Goal: Task Accomplishment & Management: Complete application form

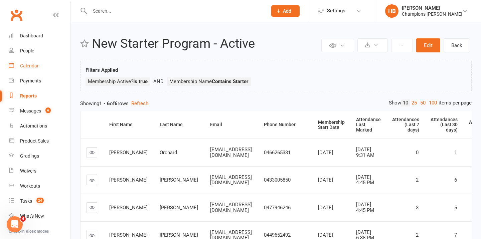
click at [56, 60] on link "Calendar" at bounding box center [40, 65] width 62 height 15
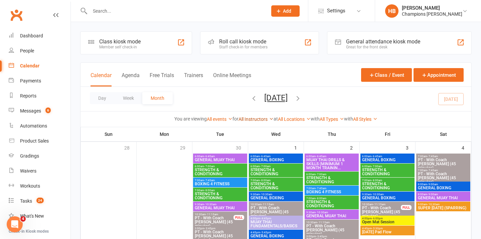
click at [248, 117] on link "All Instructors" at bounding box center [256, 119] width 35 height 5
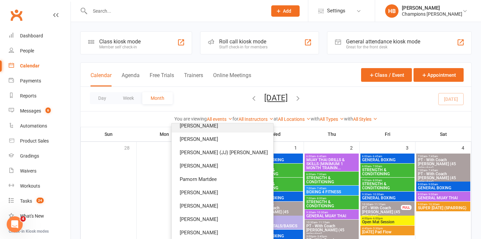
scroll to position [87, 0]
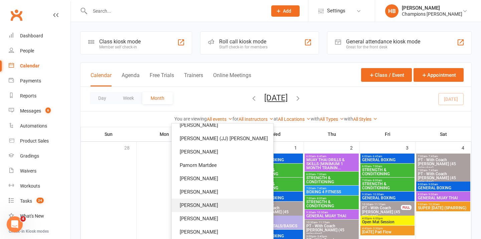
click at [218, 201] on link "Jordan Sears" at bounding box center [223, 205] width 102 height 13
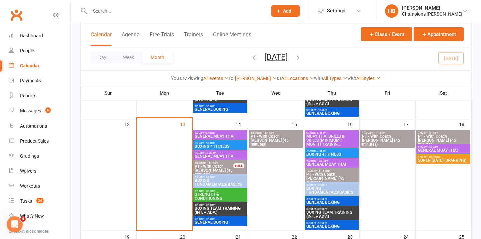
scroll to position [261, 0]
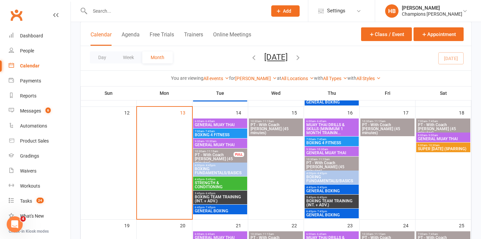
click at [212, 155] on span "PT - With Coach Jordan (45 minutes)" at bounding box center [214, 159] width 39 height 12
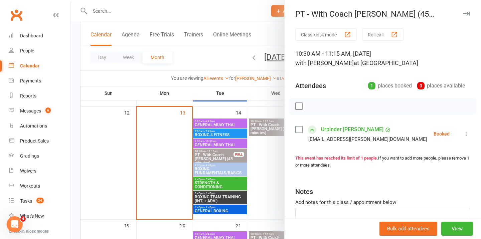
click at [468, 13] on icon "button" at bounding box center [466, 14] width 7 height 4
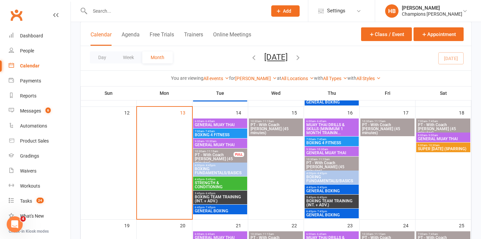
click at [273, 130] on span "PT - With Coach Jordan (45 minutes)" at bounding box center [275, 129] width 51 height 12
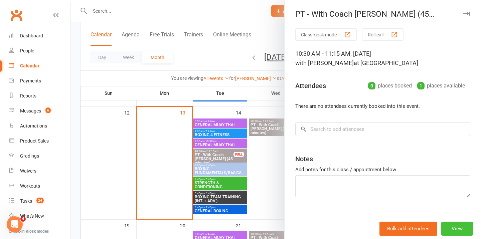
click at [455, 231] on button "View" at bounding box center [457, 229] width 32 height 14
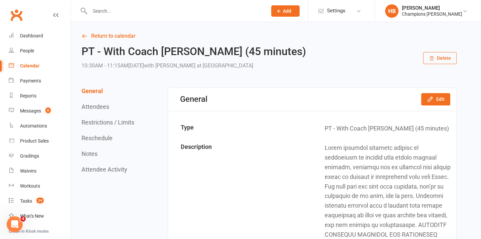
click at [441, 58] on button "Delete" at bounding box center [439, 58] width 33 height 12
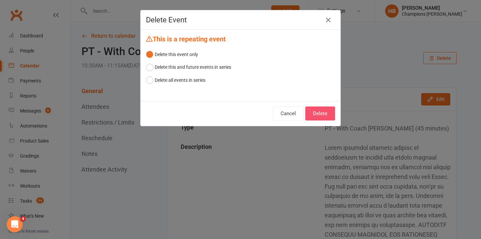
click at [306, 111] on button "Delete" at bounding box center [320, 114] width 30 height 14
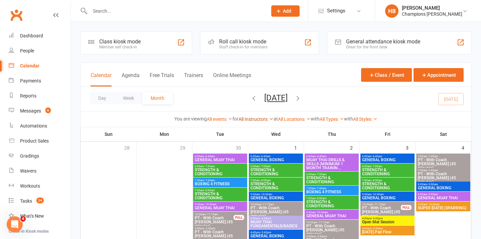
click at [254, 118] on link "All Instructors" at bounding box center [256, 119] width 35 height 5
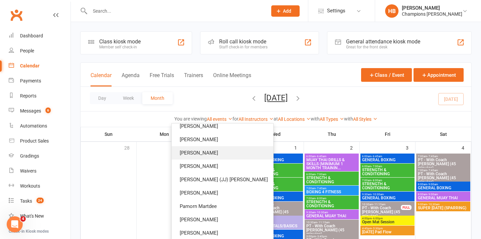
scroll to position [87, 0]
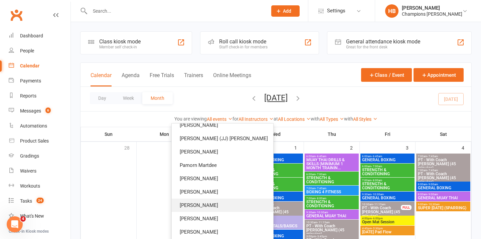
click at [247, 201] on link "Jordan Sears" at bounding box center [223, 205] width 102 height 13
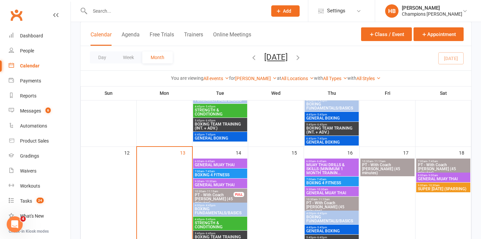
scroll to position [220, 0]
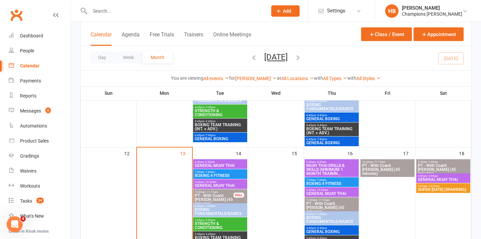
click at [333, 205] on span "PT - With Coach Jordan (45 minutes)" at bounding box center [331, 208] width 51 height 12
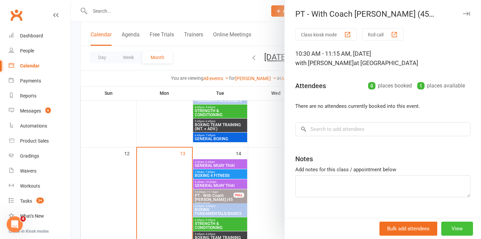
click at [450, 227] on button "View" at bounding box center [457, 229] width 32 height 14
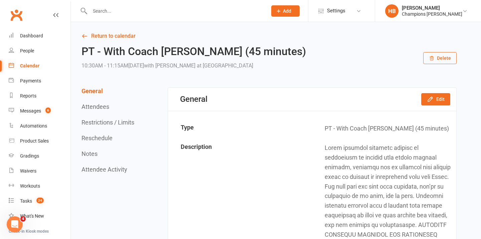
click at [453, 56] on button "Delete" at bounding box center [439, 58] width 33 height 12
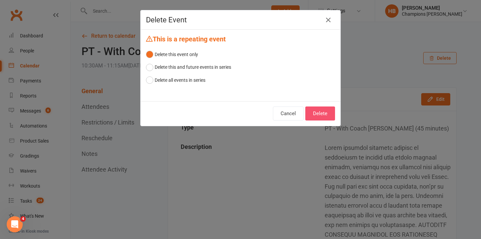
click at [315, 114] on button "Delete" at bounding box center [320, 114] width 30 height 14
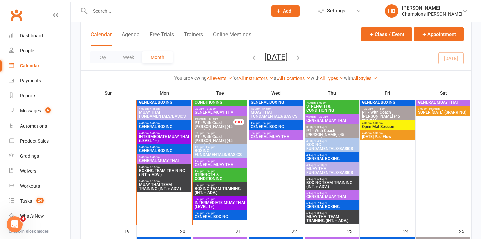
scroll to position [482, 0]
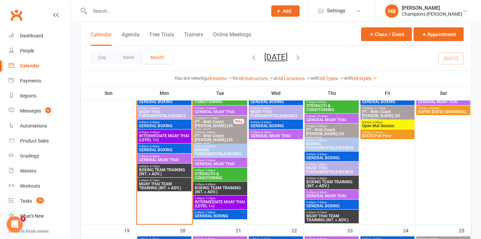
click at [386, 113] on span "PT - With Coach Jordan (45 minutes)" at bounding box center [387, 116] width 51 height 12
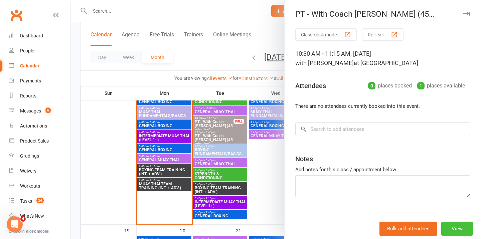
click at [465, 226] on button "View" at bounding box center [457, 229] width 32 height 14
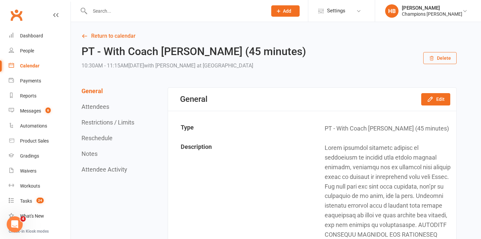
click at [436, 60] on button "Delete" at bounding box center [439, 58] width 33 height 12
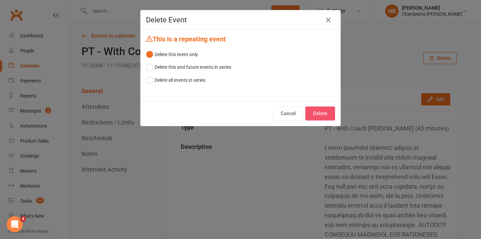
click at [322, 110] on button "Delete" at bounding box center [320, 114] width 30 height 14
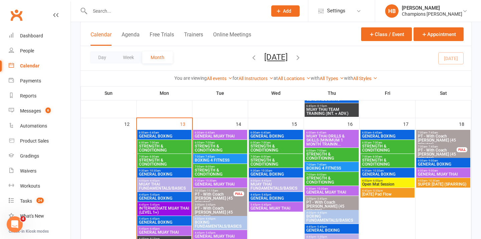
scroll to position [408, 0]
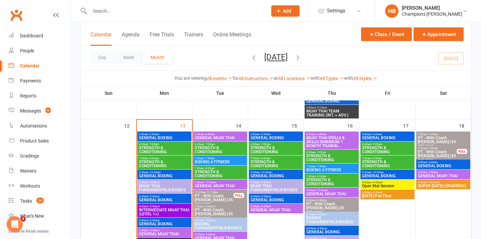
click at [442, 138] on span "PT - With Coach Jordan (45 minutes)" at bounding box center [443, 142] width 51 height 12
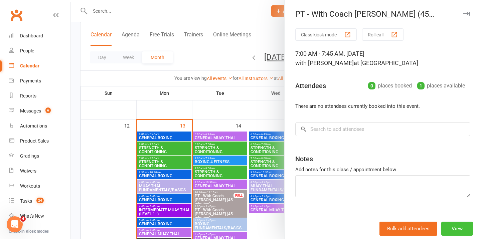
click at [449, 226] on button "View" at bounding box center [457, 229] width 32 height 14
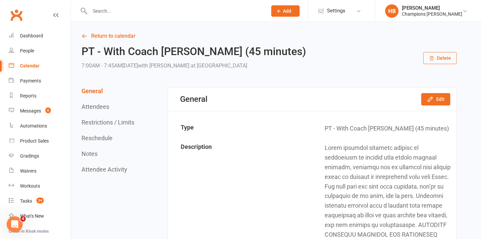
click at [434, 53] on button "Delete" at bounding box center [439, 58] width 33 height 12
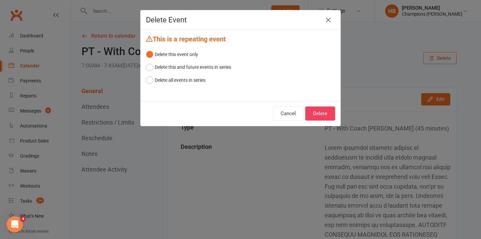
click at [313, 127] on div "Delete Event This is a repeating event Delete this event only Delete this and f…" at bounding box center [240, 119] width 481 height 239
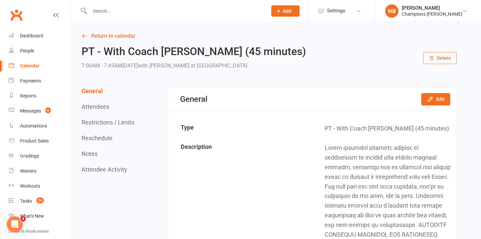
click at [435, 54] on button "Delete" at bounding box center [439, 58] width 33 height 12
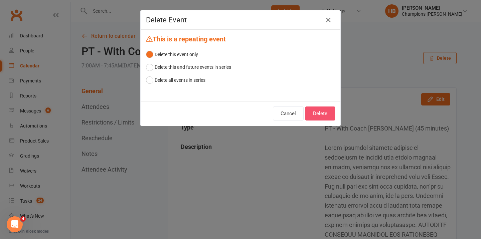
click at [324, 107] on button "Delete" at bounding box center [320, 114] width 30 height 14
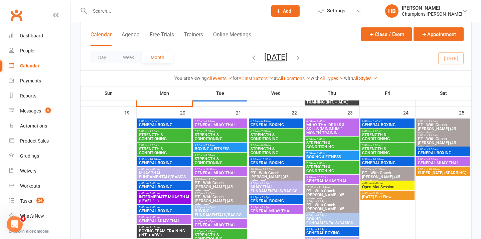
scroll to position [599, 0]
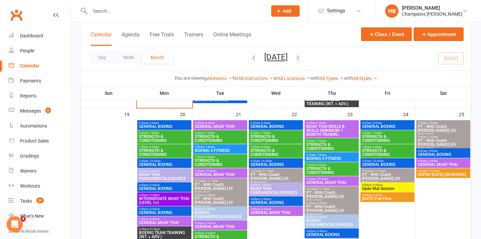
click at [219, 183] on span "PT - With Coach Jordan (45 minutes)" at bounding box center [220, 189] width 51 height 12
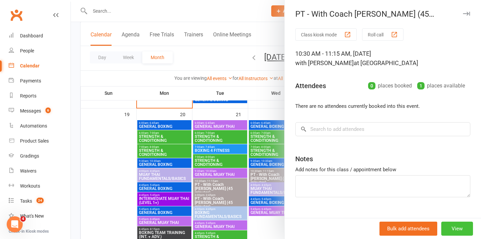
click at [454, 228] on button "View" at bounding box center [457, 229] width 32 height 14
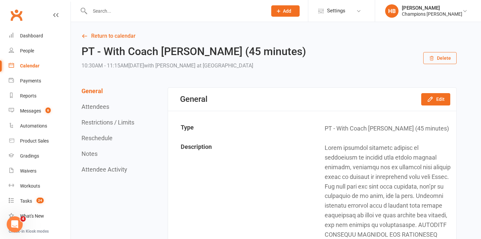
click at [441, 58] on button "Delete" at bounding box center [439, 58] width 33 height 12
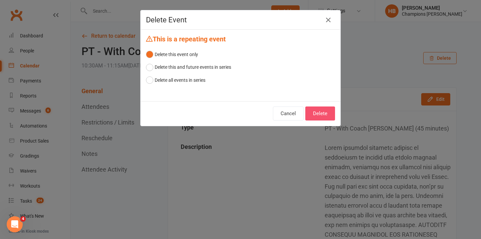
click at [314, 109] on button "Delete" at bounding box center [320, 114] width 30 height 14
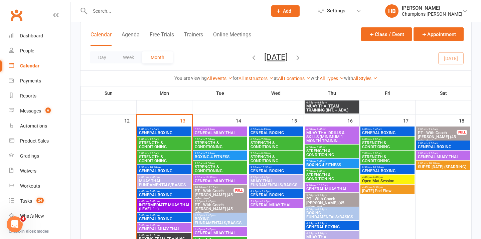
scroll to position [427, 0]
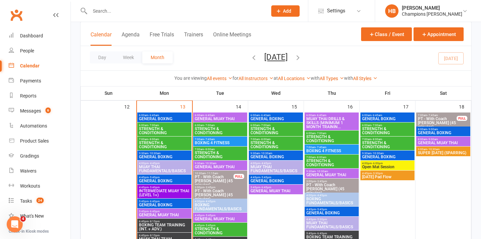
click at [224, 178] on span "PT - With Coach Jordan (45 minutes)" at bounding box center [214, 181] width 39 height 12
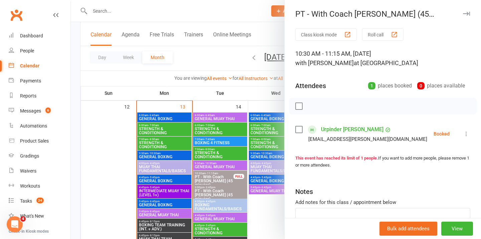
click at [467, 13] on icon "button" at bounding box center [466, 14] width 7 height 4
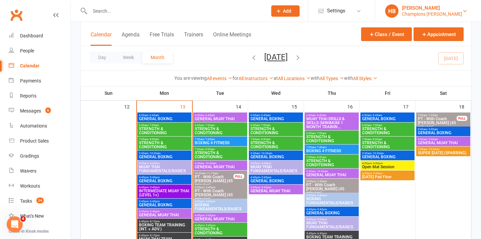
click at [431, 14] on div "Champions Gym Myaree" at bounding box center [432, 14] width 60 height 6
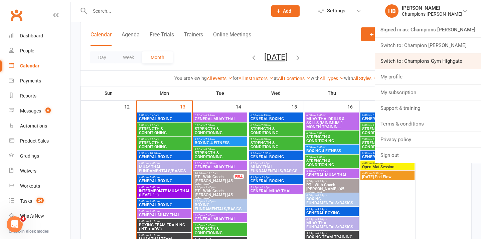
click at [426, 64] on link "Switch to: Champions Gym Highgate" at bounding box center [428, 60] width 106 height 15
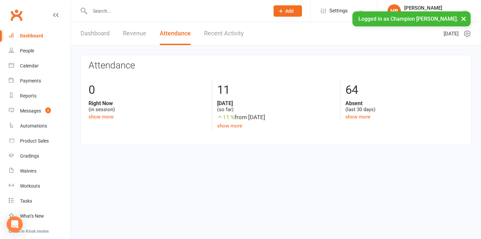
click at [148, 15] on input "text" at bounding box center [176, 10] width 177 height 9
paste input "[PERSON_NAME]"
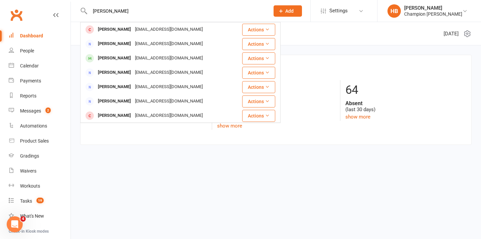
type input "[PERSON_NAME]"
click at [291, 8] on span "Add" at bounding box center [289, 10] width 8 height 5
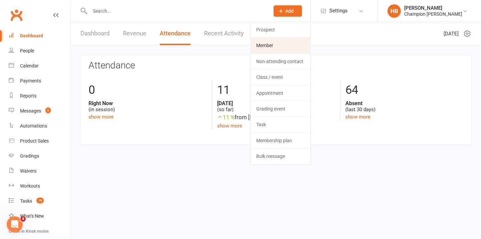
click at [278, 46] on link "Member" at bounding box center [280, 45] width 59 height 15
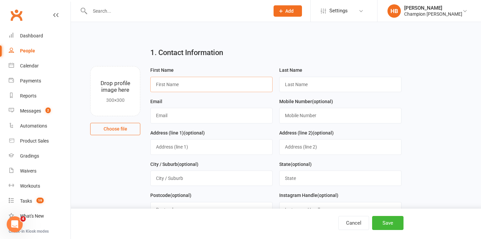
click at [189, 79] on input "text" at bounding box center [211, 84] width 122 height 15
paste input "[PERSON_NAME]"
drag, startPoint x: 175, startPoint y: 83, endPoint x: 254, endPoint y: 84, distance: 78.9
click at [254, 84] on input "[PERSON_NAME]" at bounding box center [211, 84] width 122 height 15
type input "[PERSON_NAME]"
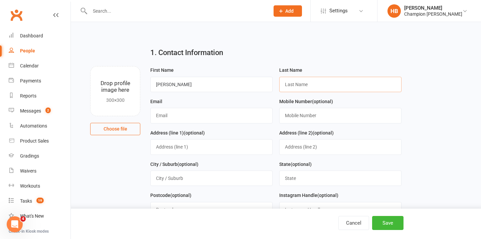
click at [305, 88] on input "text" at bounding box center [340, 84] width 122 height 15
paste input "[PERSON_NAME]"
type input "[PERSON_NAME]"
click at [167, 113] on input "text" at bounding box center [211, 115] width 122 height 15
paste input "[EMAIL_ADDRESS][DOMAIN_NAME]"
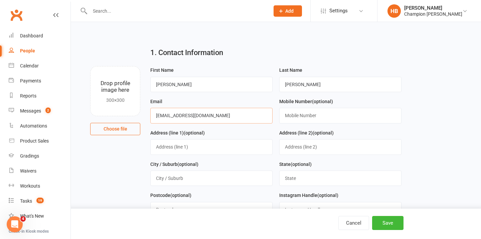
type input "[EMAIL_ADDRESS][DOMAIN_NAME]"
click at [311, 109] on input "text" at bounding box center [340, 115] width 122 height 15
paste input "[PHONE_NUMBER]"
drag, startPoint x: 294, startPoint y: 116, endPoint x: 273, endPoint y: 116, distance: 20.7
click at [275, 116] on form "First Name [PERSON_NAME] Last Name [PERSON_NAME] Email [EMAIL_ADDRESS][DOMAIN_N…" at bounding box center [276, 175] width 258 height 219
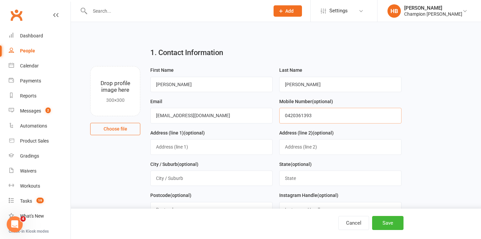
type input "0420361393"
click at [189, 154] on input "text" at bounding box center [211, 146] width 122 height 15
paste input "18 [PERSON_NAME] Pass, [PERSON_NAME]"
drag, startPoint x: 199, startPoint y: 147, endPoint x: 247, endPoint y: 148, distance: 47.8
click at [247, 148] on input "18 [PERSON_NAME] Pass, [PERSON_NAME]" at bounding box center [211, 146] width 122 height 15
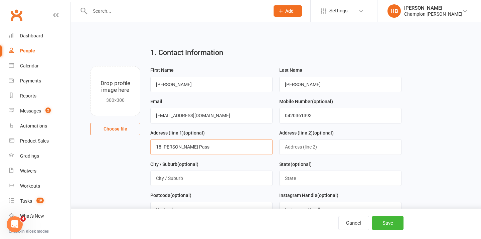
type input "18 [PERSON_NAME] Pass"
click at [213, 176] on input "text" at bounding box center [211, 178] width 122 height 15
paste input "Darch"
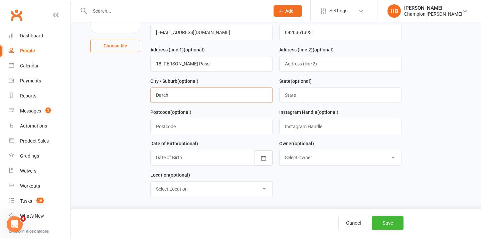
scroll to position [90, 0]
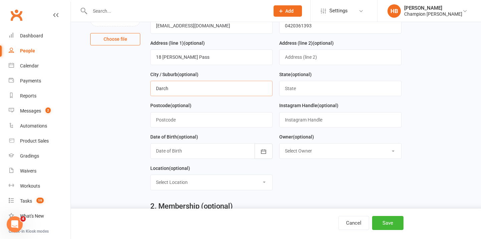
type input "Darch"
click at [301, 154] on select "Select Owner [PERSON_NAME] Joondalup Reception [PERSON_NAME] [PERSON_NAME] Cham…" at bounding box center [341, 151] width 122 height 15
select select "4"
click at [280, 145] on select "Select Owner [PERSON_NAME] Joondalup Reception [PERSON_NAME] [PERSON_NAME] Cham…" at bounding box center [341, 151] width 122 height 15
click at [205, 183] on select "Select Location [GEOGRAPHIC_DATA] [GEOGRAPHIC_DATA] Myaree" at bounding box center [212, 182] width 122 height 15
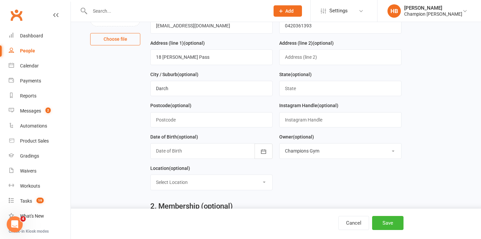
select select "1"
click at [151, 176] on select "Select Location [GEOGRAPHIC_DATA] [GEOGRAPHIC_DATA] Myaree" at bounding box center [212, 182] width 122 height 15
click at [387, 222] on button "Save" at bounding box center [387, 223] width 31 height 14
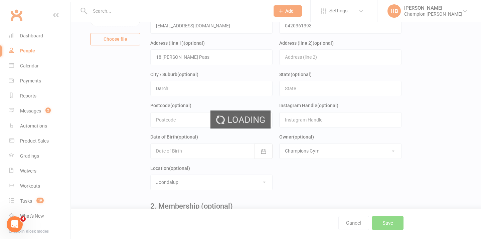
scroll to position [0, 0]
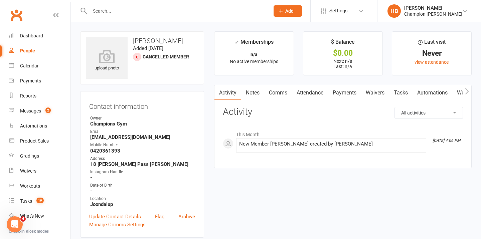
click at [318, 92] on link "Attendance" at bounding box center [310, 92] width 36 height 15
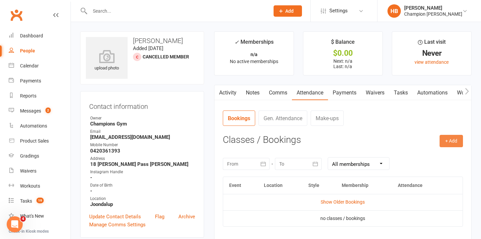
click at [456, 142] on button "+ Add" at bounding box center [451, 141] width 23 height 12
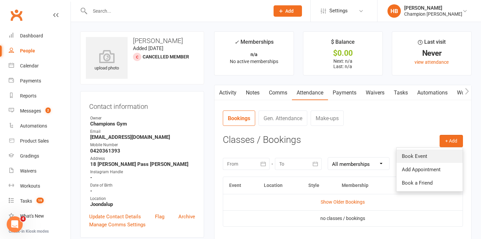
click at [411, 157] on link "Book Event" at bounding box center [430, 156] width 66 height 13
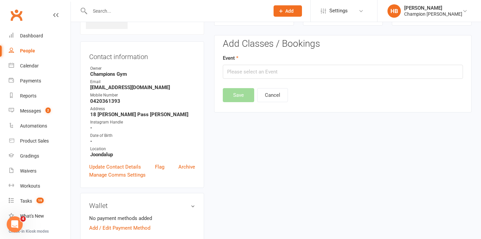
scroll to position [51, 0]
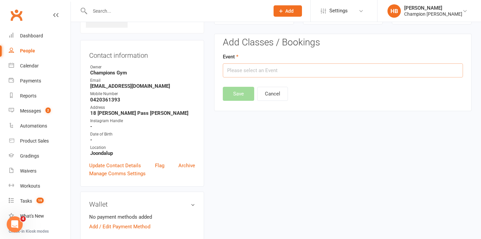
click at [265, 68] on input "text" at bounding box center [343, 71] width 240 height 14
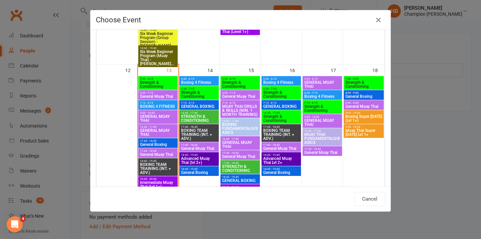
scroll to position [311, 0]
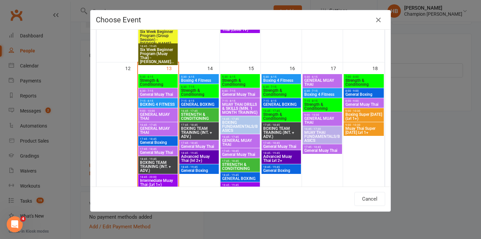
click at [284, 146] on span "General Muay Thai" at bounding box center [281, 147] width 37 height 4
type input "General Muay Thai - [DATE] 5:45:00 PM"
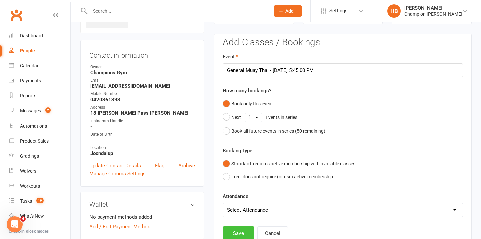
click at [239, 231] on button "Save" at bounding box center [238, 234] width 31 height 14
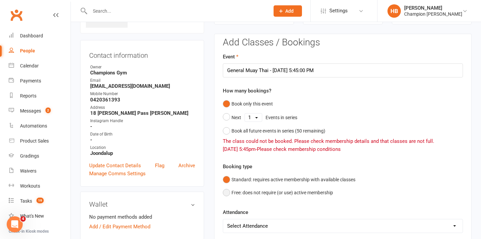
click at [239, 191] on button "Free: does not require (or use) active membership" at bounding box center [278, 192] width 110 height 13
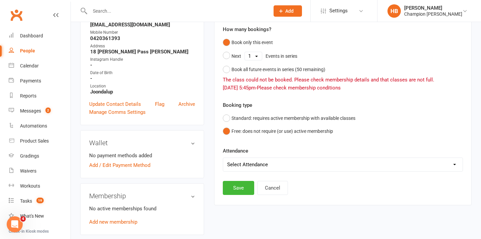
scroll to position [114, 0]
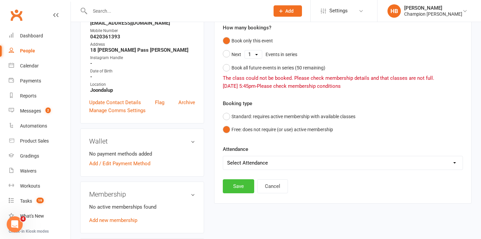
click at [239, 191] on button "Save" at bounding box center [238, 186] width 31 height 14
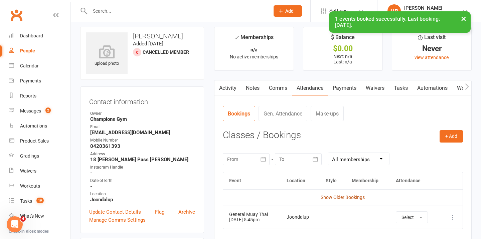
scroll to position [4, 0]
click at [249, 91] on link "Notes" at bounding box center [252, 88] width 23 height 15
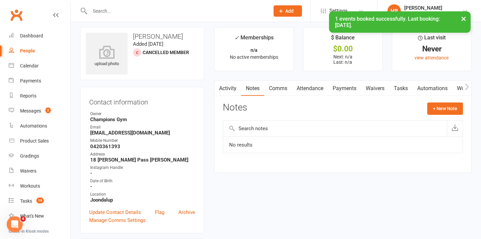
click at [280, 91] on link "Comms" at bounding box center [278, 88] width 28 height 15
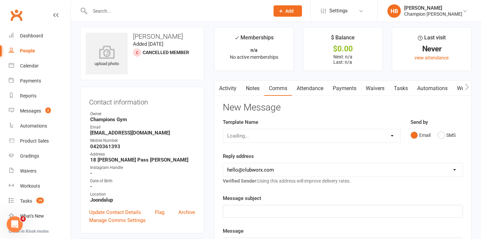
click at [397, 137] on select "Loading..." at bounding box center [311, 135] width 177 height 13
select select "35"
click at [223, 129] on select "Select Template [Email] Goal Setting Template [SMS] 14 days absence [Email] 202…" at bounding box center [311, 135] width 177 height 13
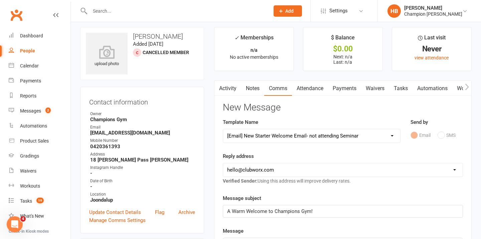
click at [263, 169] on select "[EMAIL_ADDRESS][DOMAIN_NAME] [EMAIL_ADDRESS][DOMAIN_NAME] [PERSON_NAME][EMAIL_A…" at bounding box center [343, 169] width 240 height 13
click at [223, 163] on select "[EMAIL_ADDRESS][DOMAIN_NAME] [EMAIL_ADDRESS][DOMAIN_NAME] [PERSON_NAME][EMAIL_A…" at bounding box center [343, 169] width 240 height 13
click at [264, 172] on select "[EMAIL_ADDRESS][DOMAIN_NAME] [EMAIL_ADDRESS][DOMAIN_NAME] [PERSON_NAME][EMAIL_A…" at bounding box center [343, 169] width 240 height 13
select select "5"
click at [223, 163] on select "[EMAIL_ADDRESS][DOMAIN_NAME] [EMAIL_ADDRESS][DOMAIN_NAME] [PERSON_NAME][EMAIL_A…" at bounding box center [343, 169] width 240 height 13
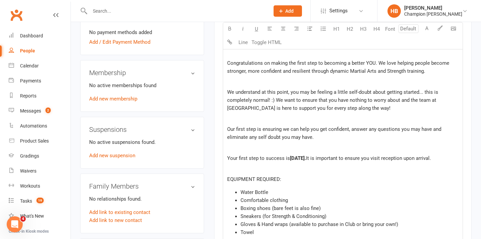
scroll to position [245, 0]
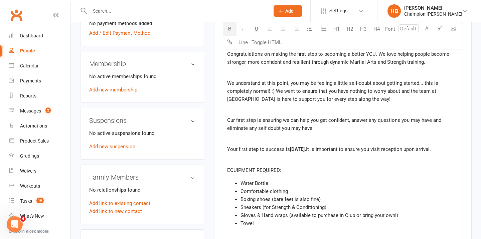
click at [306, 150] on span "[DATE]." at bounding box center [298, 149] width 16 height 6
drag, startPoint x: 325, startPoint y: 149, endPoint x: 357, endPoint y: 148, distance: 31.8
click at [306, 148] on span "[DATE]." at bounding box center [298, 149] width 16 height 6
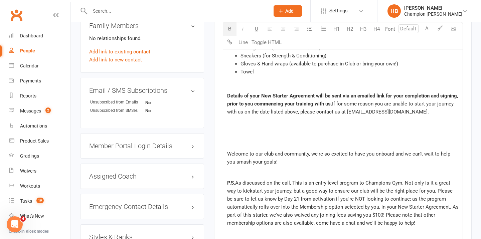
scroll to position [398, 0]
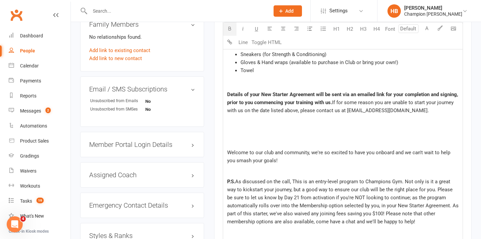
click at [304, 145] on div "Dear ﻿ {contact-first-name} Congratulations on making the first step to becomin…" at bounding box center [343, 104] width 240 height 464
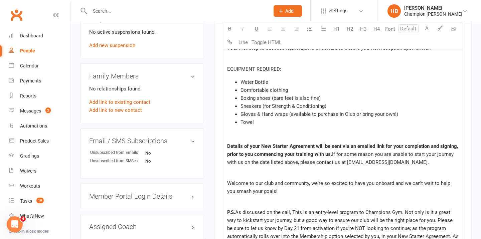
scroll to position [345, 0]
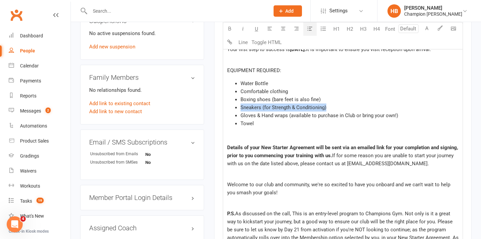
drag, startPoint x: 332, startPoint y: 116, endPoint x: 225, endPoint y: 116, distance: 106.3
click at [225, 116] on div "Dear ﻿ {contact-first-name} Congratulations on making the first step to becomin…" at bounding box center [343, 146] width 240 height 443
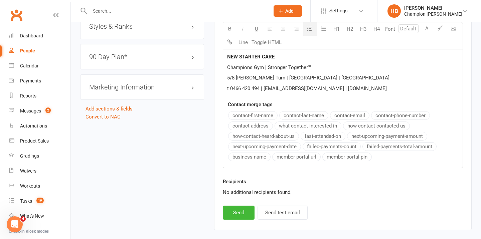
scroll to position [617, 0]
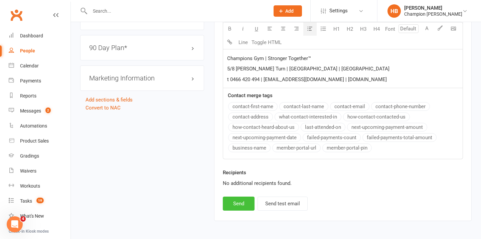
click at [233, 211] on button "Send" at bounding box center [239, 204] width 32 height 14
select select
select select "0"
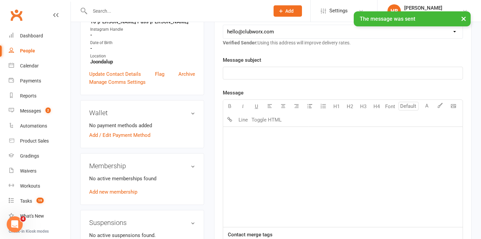
scroll to position [0, 0]
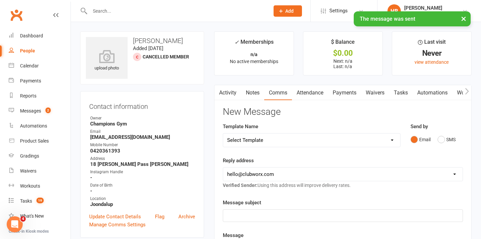
click at [258, 90] on link "Notes" at bounding box center [252, 92] width 23 height 15
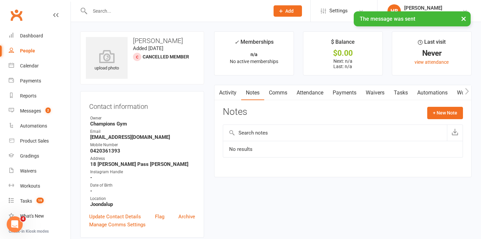
click at [371, 93] on link "Waivers" at bounding box center [375, 92] width 28 height 15
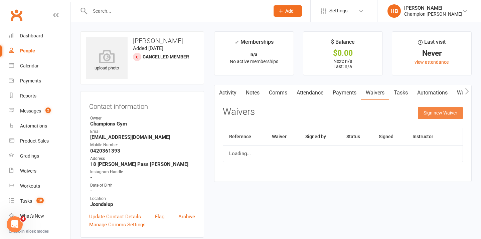
click at [446, 112] on button "Sign new Waiver" at bounding box center [440, 113] width 45 height 12
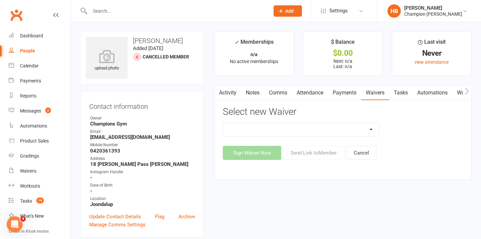
click at [286, 131] on select "90 Day Plan Casual Waiver Casual Waiver (STAFF ONLY) CG Joondalup Cancellation …" at bounding box center [301, 129] width 156 height 13
select select "9198"
click at [223, 123] on select "90 Day Plan Casual Waiver Casual Waiver (STAFF ONLY) CG Joondalup Cancellation …" at bounding box center [301, 129] width 156 height 13
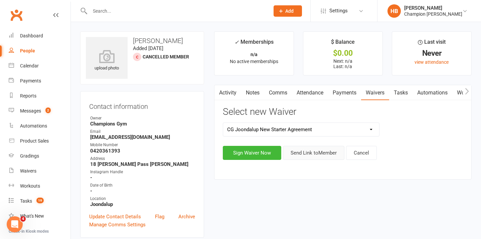
click at [305, 155] on button "Send Link to Member" at bounding box center [313, 153] width 61 height 14
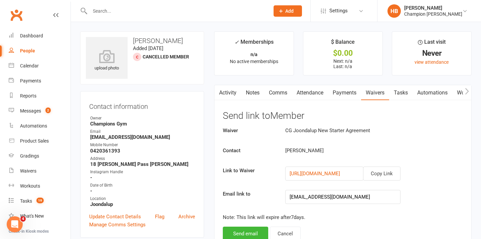
click at [252, 93] on link "Notes" at bounding box center [252, 92] width 23 height 15
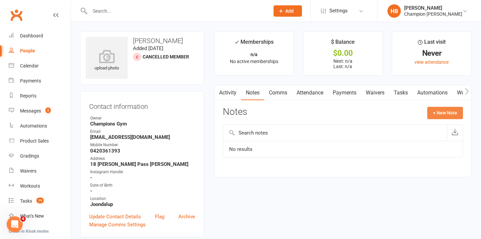
click at [459, 110] on button "+ New Note" at bounding box center [445, 113] width 36 height 12
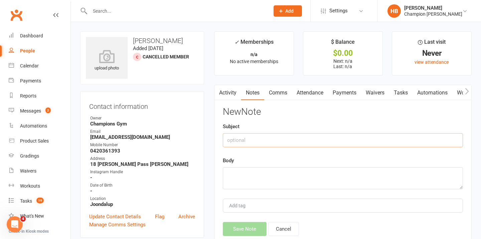
click at [274, 136] on input "text" at bounding box center [343, 140] width 240 height 14
type input "SCHEDULE"
paste textarea "Train 2-3 times a week Flexible work hours - dependent on when online calls are…"
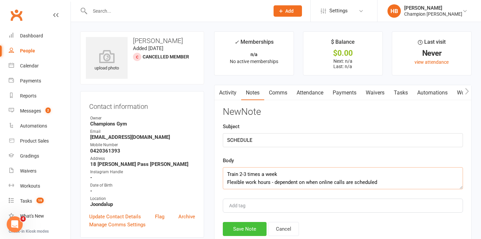
type textarea "Train 2-3 times a week Flexible work hours - dependent on when online calls are…"
click at [246, 227] on button "Save Note" at bounding box center [245, 229] width 44 height 14
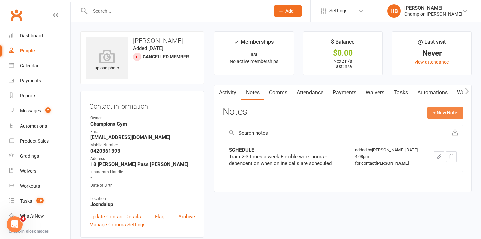
click at [448, 118] on button "+ New Note" at bounding box center [445, 113] width 36 height 12
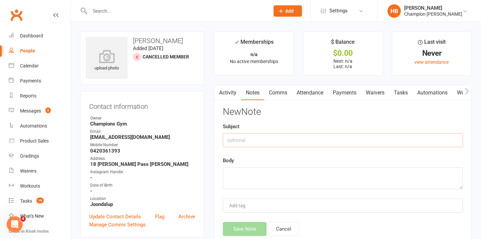
click at [292, 147] on input "text" at bounding box center [343, 140] width 240 height 14
type input "CURRENT"
paste textarea "Strength training 3 x a week"
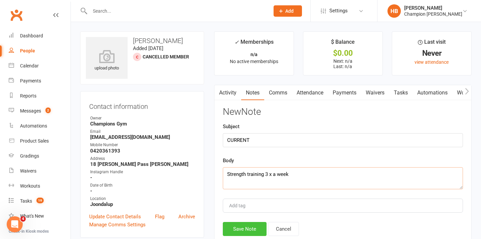
type textarea "Strength training 3 x a week"
click at [257, 225] on button "Save Note" at bounding box center [245, 229] width 44 height 14
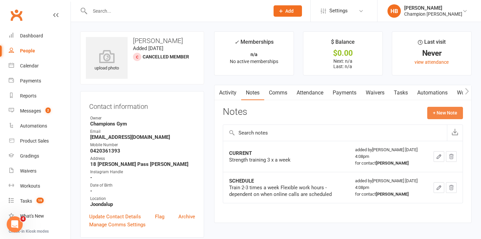
click at [451, 114] on button "+ New Note" at bounding box center [445, 113] width 36 height 12
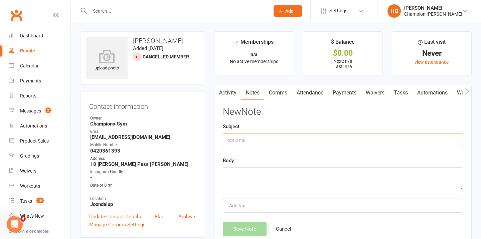
click at [267, 137] on input "text" at bounding box center [343, 140] width 240 height 14
type input "GOALS"
paste textarea "Mental health - gets a bit of anger out & destresses from work Confidence in be…"
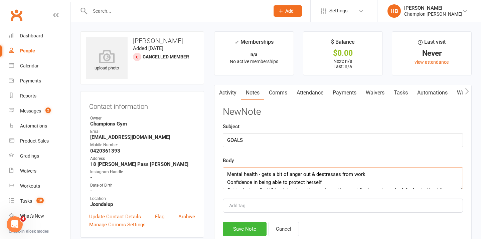
scroll to position [12, 0]
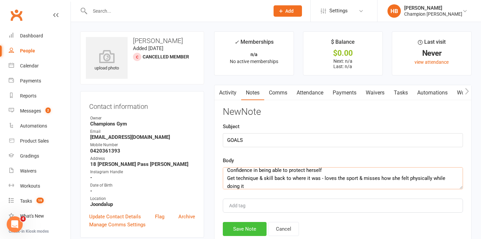
type textarea "Mental health - gets a bit of anger out & destresses from work Confidence in be…"
click at [242, 229] on button "Save Note" at bounding box center [245, 229] width 44 height 14
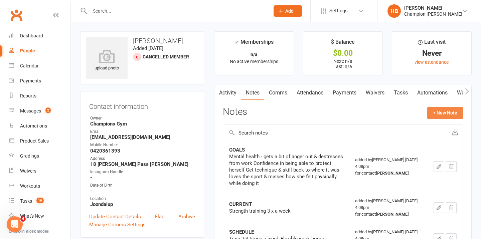
click at [452, 112] on button "+ New Note" at bounding box center [445, 113] width 36 height 12
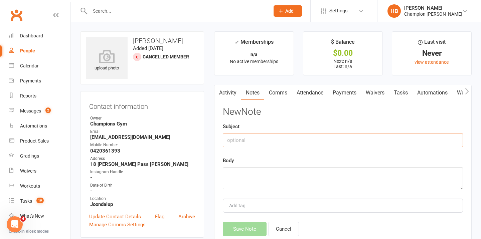
click at [310, 138] on input "text" at bounding box center [343, 140] width 240 height 14
type input "PAST"
paste textarea "Did muay thai & boxing on & off for past 5 years"
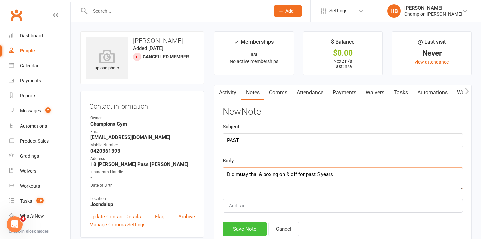
type textarea "Did muay thai & boxing on & off for past 5 years"
click at [255, 226] on button "Save Note" at bounding box center [245, 229] width 44 height 14
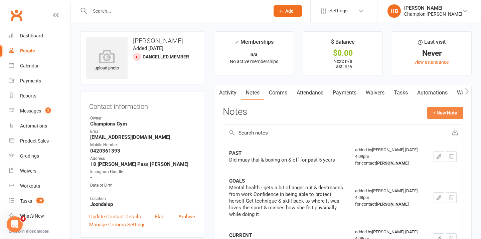
click at [449, 111] on button "+ New Note" at bounding box center [445, 113] width 36 height 12
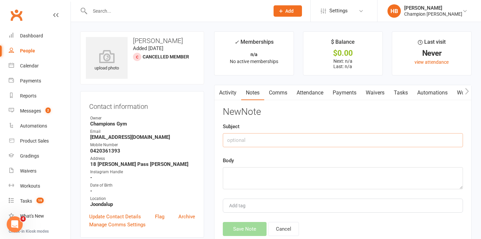
click at [310, 134] on input "text" at bounding box center [343, 140] width 240 height 14
type input "INFO"
paste textarea "28 Nutritionist - online business"
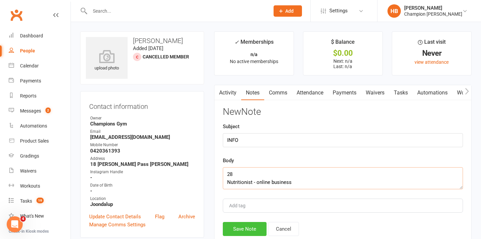
type textarea "28 Nutritionist - online business"
click at [262, 224] on button "Save Note" at bounding box center [245, 229] width 44 height 14
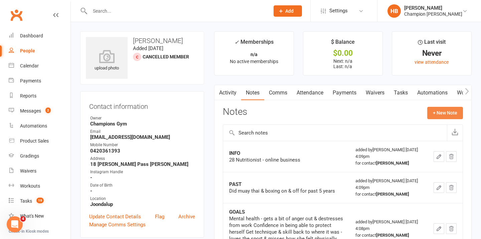
click at [437, 112] on button "+ New Note" at bounding box center [445, 113] width 36 height 12
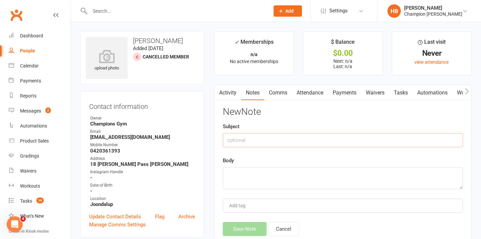
click at [283, 140] on input "text" at bounding box center [343, 140] width 240 height 14
type input "WHY NOW"
paste textarea "[PERSON_NAME] has recommended us & wants to get back into training"
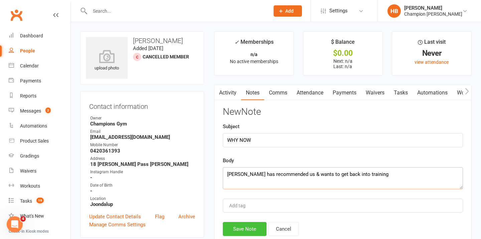
type textarea "[PERSON_NAME] has recommended us & wants to get back into training"
click at [245, 229] on button "Save Note" at bounding box center [245, 229] width 44 height 14
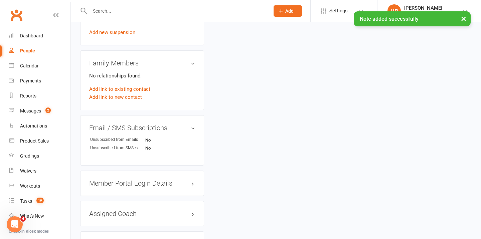
scroll to position [360, 0]
click at [141, 89] on link "Add link to existing contact" at bounding box center [119, 89] width 61 height 8
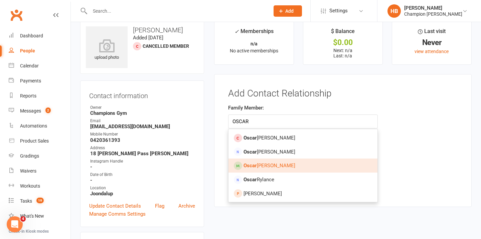
type input "OSCAR"
click at [254, 162] on link "[PERSON_NAME]" at bounding box center [303, 166] width 149 height 14
type input "[PERSON_NAME]"
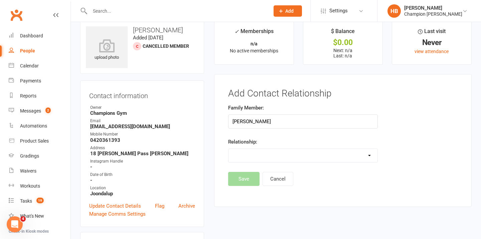
click at [255, 157] on select "Parent / Guardian Child Sibling (parent not in system) Spouse / Partner Cousin …" at bounding box center [303, 155] width 149 height 13
select select "5"
click at [229, 149] on select "Parent / Guardian Child Sibling (parent not in system) Spouse / Partner Cousin …" at bounding box center [303, 155] width 149 height 13
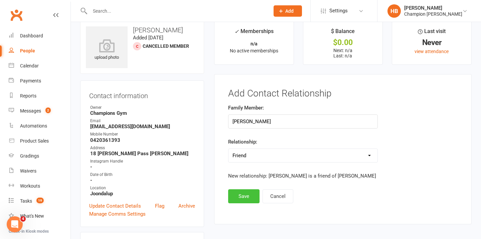
click at [248, 197] on button "Save" at bounding box center [243, 196] width 31 height 14
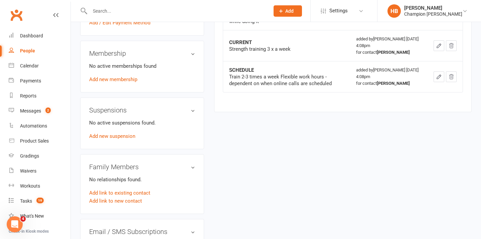
scroll to position [267, 0]
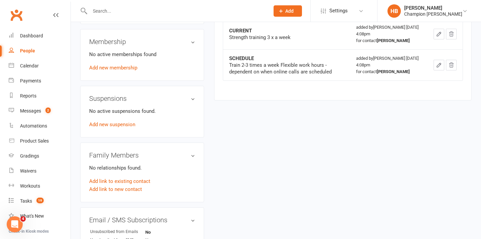
click at [133, 70] on div "No active memberships found Add new membership" at bounding box center [142, 60] width 106 height 21
click at [133, 67] on link "Add new membership" at bounding box center [113, 68] width 48 height 6
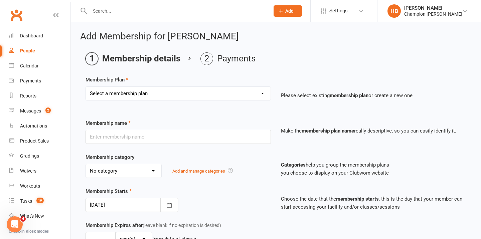
click at [140, 94] on select "Select a membership plan Create new Membership Plan New Starter Program FIFO Ne…" at bounding box center [178, 93] width 185 height 13
select select "2"
click at [86, 87] on select "Select a membership plan Create new Membership Plan New Starter Program FIFO Ne…" at bounding box center [178, 93] width 185 height 13
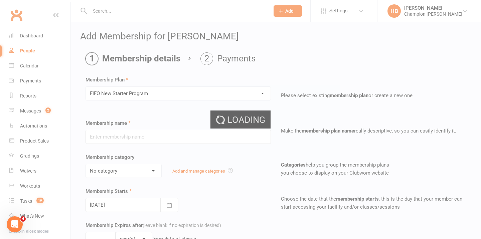
type input "FIFO New Starter Program"
select select "3"
type input "4"
select select "1"
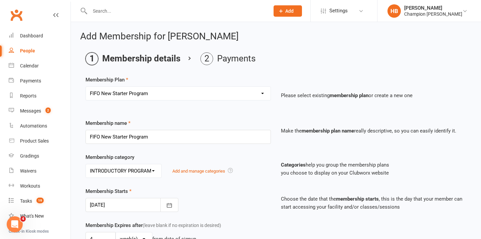
click at [139, 205] on div at bounding box center [132, 205] width 93 height 14
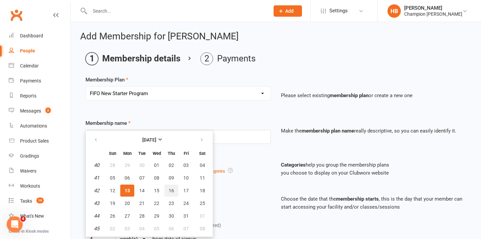
click at [174, 192] on button "16" at bounding box center [171, 191] width 14 height 12
type input "[DATE]"
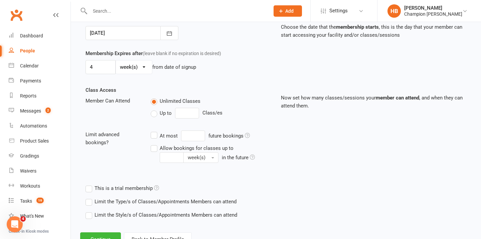
scroll to position [199, 0]
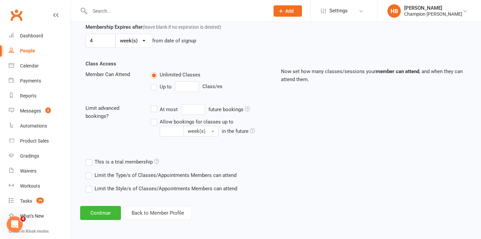
click at [106, 175] on label "Limit the Type/s of Classes/Appointments Members can attend" at bounding box center [161, 175] width 151 height 8
click at [90, 171] on input "Limit the Type/s of Classes/Appointments Members can attend" at bounding box center [88, 171] width 4 height 0
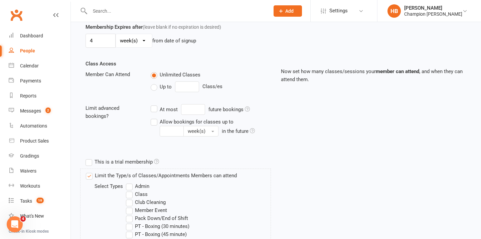
click at [140, 193] on label "Class" at bounding box center [137, 195] width 22 height 8
click at [130, 191] on input "Class" at bounding box center [128, 191] width 4 height 0
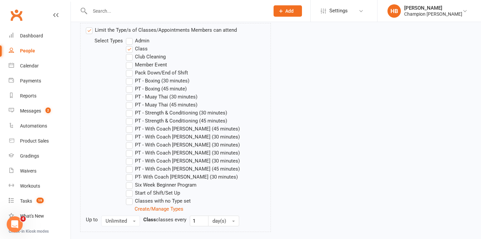
scroll to position [400, 0]
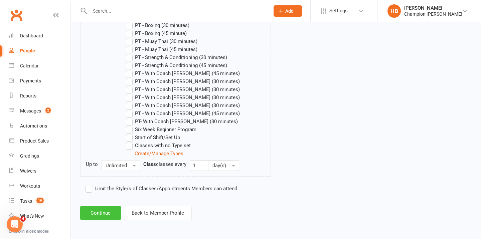
click at [98, 214] on button "Continue" at bounding box center [100, 213] width 41 height 14
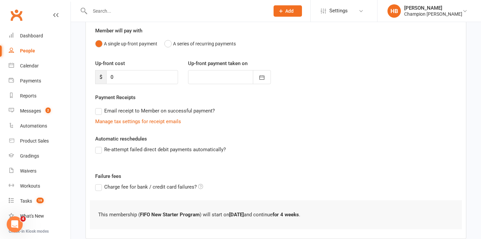
scroll to position [98, 0]
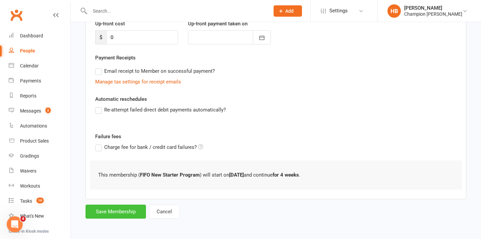
click at [101, 208] on button "Save Membership" at bounding box center [116, 212] width 60 height 14
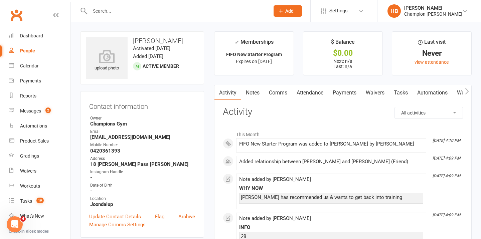
click at [158, 13] on input "text" at bounding box center [176, 10] width 177 height 9
paste input "[PERSON_NAME]"
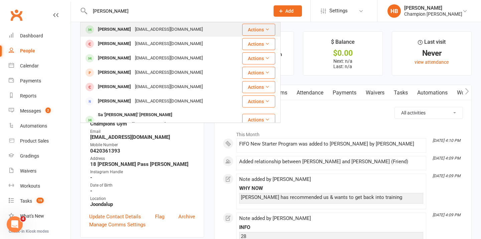
type input "[PERSON_NAME]"
click at [159, 26] on div "[EMAIL_ADDRESS][DOMAIN_NAME]" at bounding box center [169, 30] width 72 height 10
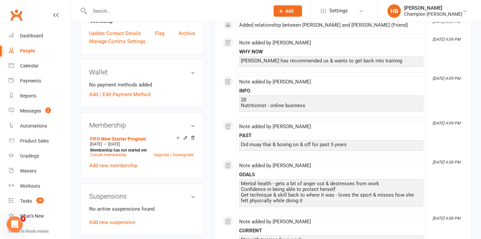
scroll to position [182, 0]
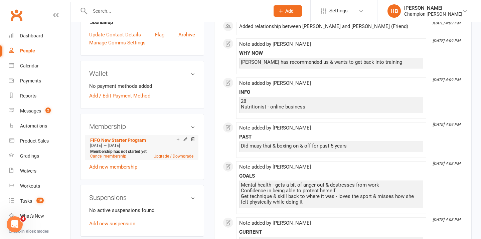
click at [193, 139] on icon at bounding box center [192, 139] width 3 height 4
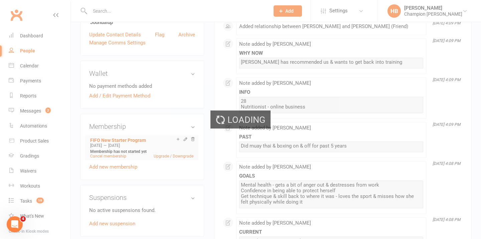
scroll to position [181, 0]
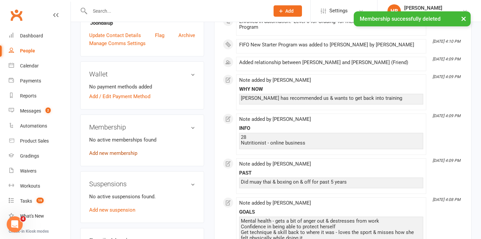
click at [107, 153] on link "Add new membership" at bounding box center [113, 153] width 48 height 6
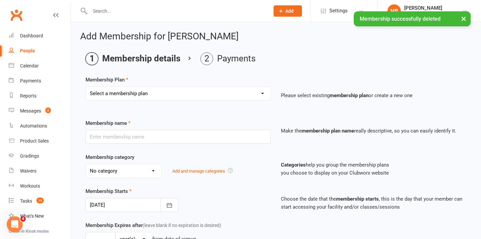
click at [125, 97] on select "Select a membership plan Create new Membership Plan New Starter Program FIFO Ne…" at bounding box center [178, 93] width 185 height 13
select select "1"
click at [86, 87] on select "Select a membership plan Create new Membership Plan New Starter Program FIFO Ne…" at bounding box center [178, 93] width 185 height 13
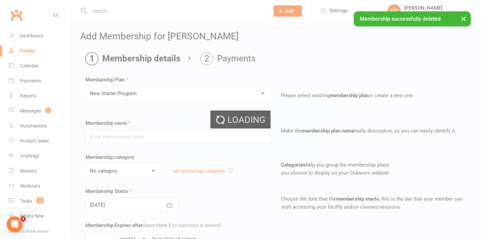
type input "New Starter Program"
select select "3"
type input "29"
select select "0"
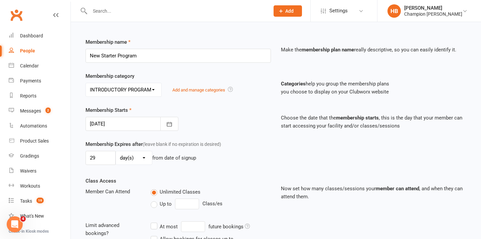
scroll to position [98, 0]
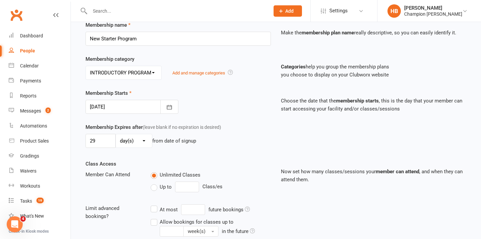
click at [123, 111] on div at bounding box center [132, 107] width 93 height 14
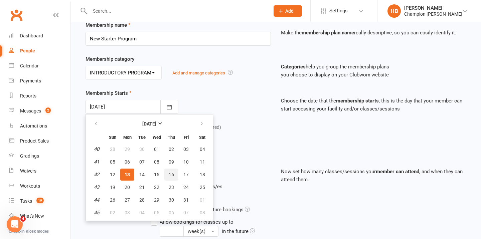
click at [167, 173] on button "16" at bounding box center [171, 175] width 14 height 12
type input "[DATE]"
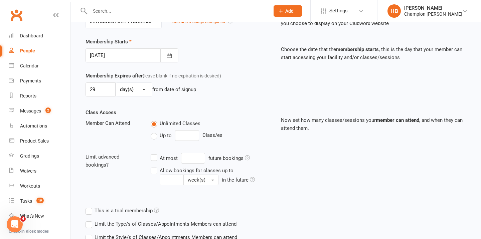
scroll to position [199, 0]
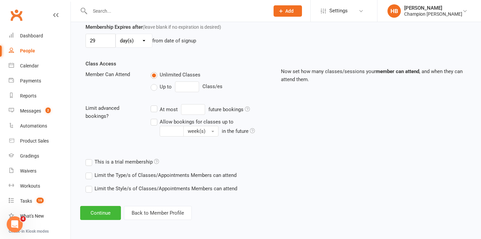
click at [110, 174] on label "Limit the Type/s of Classes/Appointments Members can attend" at bounding box center [161, 175] width 151 height 8
click at [90, 171] on input "Limit the Type/s of Classes/Appointments Members can attend" at bounding box center [88, 171] width 4 height 0
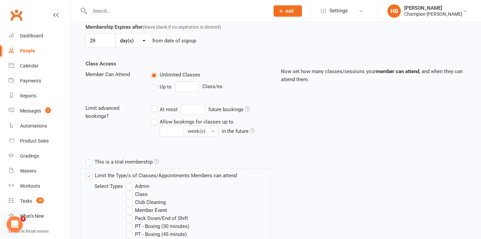
click at [143, 195] on label "Class" at bounding box center [137, 195] width 22 height 8
click at [130, 191] on input "Class" at bounding box center [128, 191] width 4 height 0
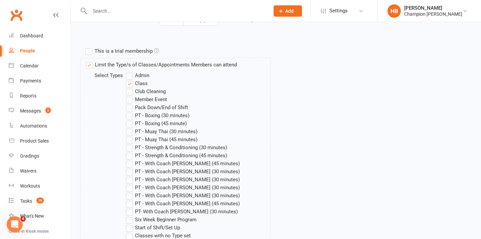
scroll to position [371, 0]
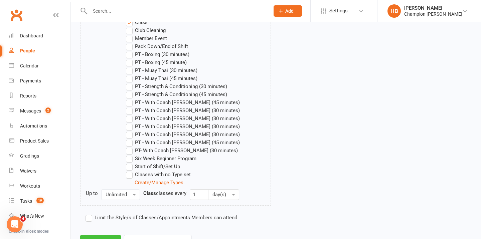
click at [113, 236] on button "Continue" at bounding box center [100, 242] width 41 height 14
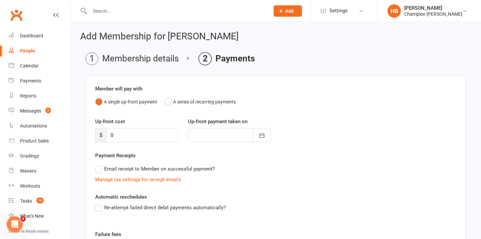
scroll to position [98, 0]
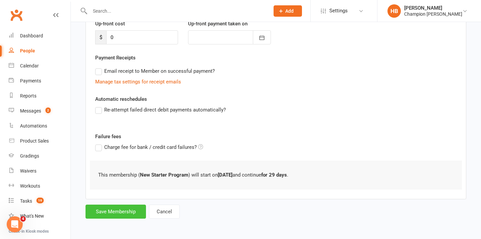
click at [118, 213] on button "Save Membership" at bounding box center [116, 212] width 60 height 14
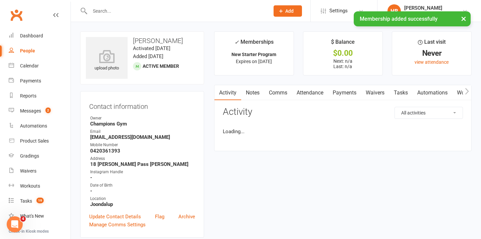
click at [148, 10] on input "text" at bounding box center [176, 10] width 177 height 9
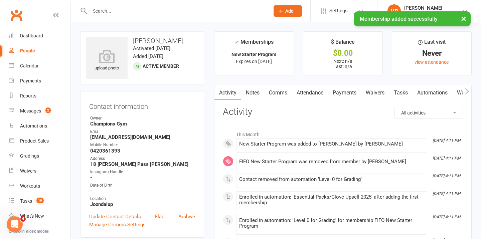
paste input "[PERSON_NAME]"
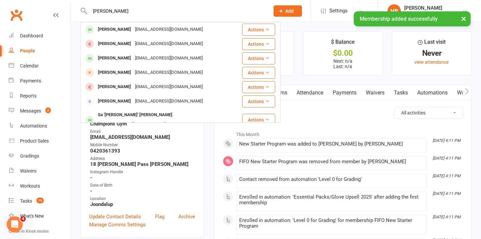
type input "[PERSON_NAME]"
click at [144, 11] on div "× Membership added successfully" at bounding box center [236, 11] width 473 height 0
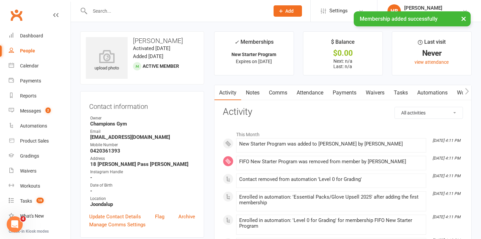
click at [142, 9] on input "text" at bounding box center [176, 10] width 177 height 9
paste input "[PERSON_NAME]"
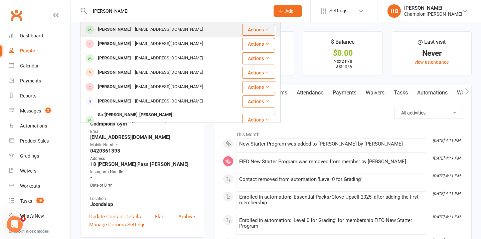
type input "[PERSON_NAME]"
click at [134, 33] on div "[EMAIL_ADDRESS][DOMAIN_NAME]" at bounding box center [169, 30] width 72 height 10
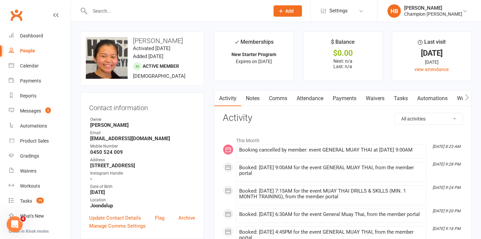
click at [256, 101] on link "Notes" at bounding box center [252, 98] width 23 height 15
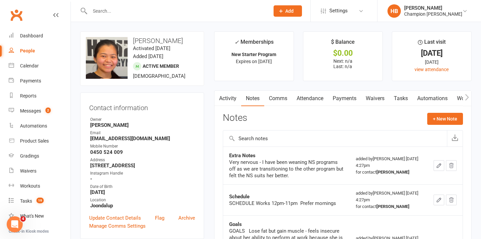
click at [236, 100] on link "Activity" at bounding box center [228, 98] width 27 height 15
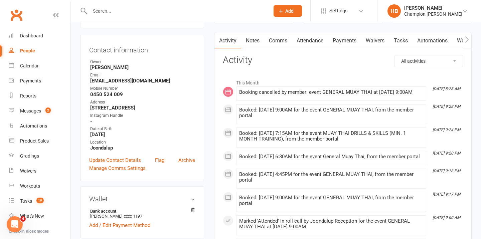
scroll to position [58, 0]
click at [319, 41] on link "Attendance" at bounding box center [310, 39] width 36 height 15
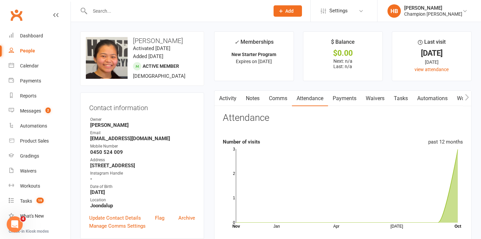
click at [251, 101] on link "Notes" at bounding box center [252, 98] width 23 height 15
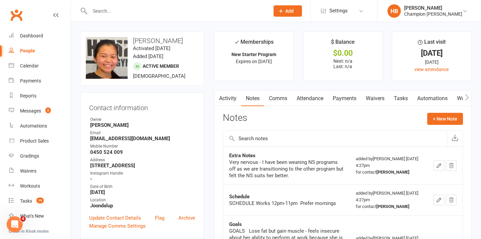
click at [308, 99] on link "Attendance" at bounding box center [310, 98] width 36 height 15
